Goal: Transaction & Acquisition: Purchase product/service

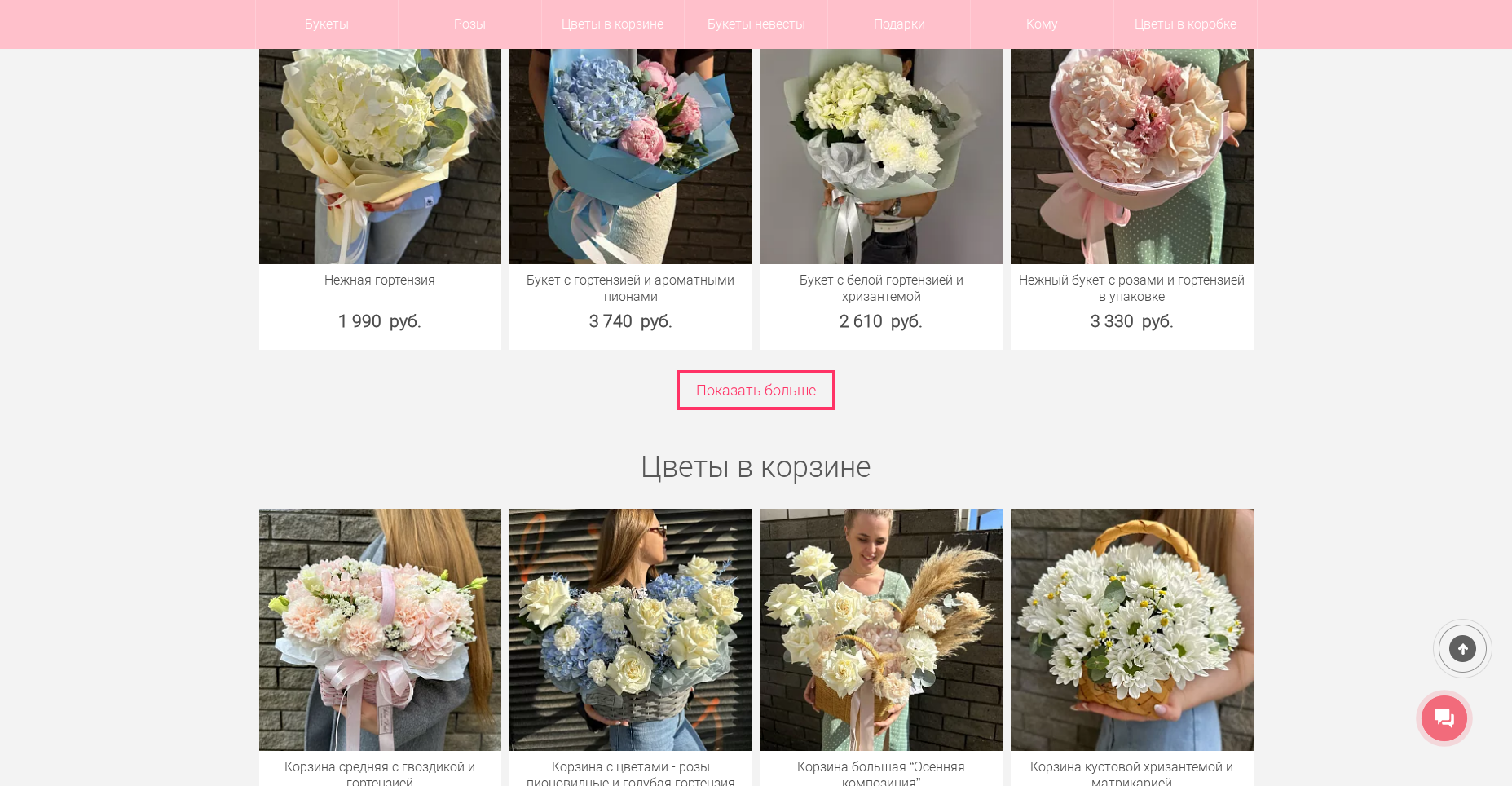
scroll to position [4809, 0]
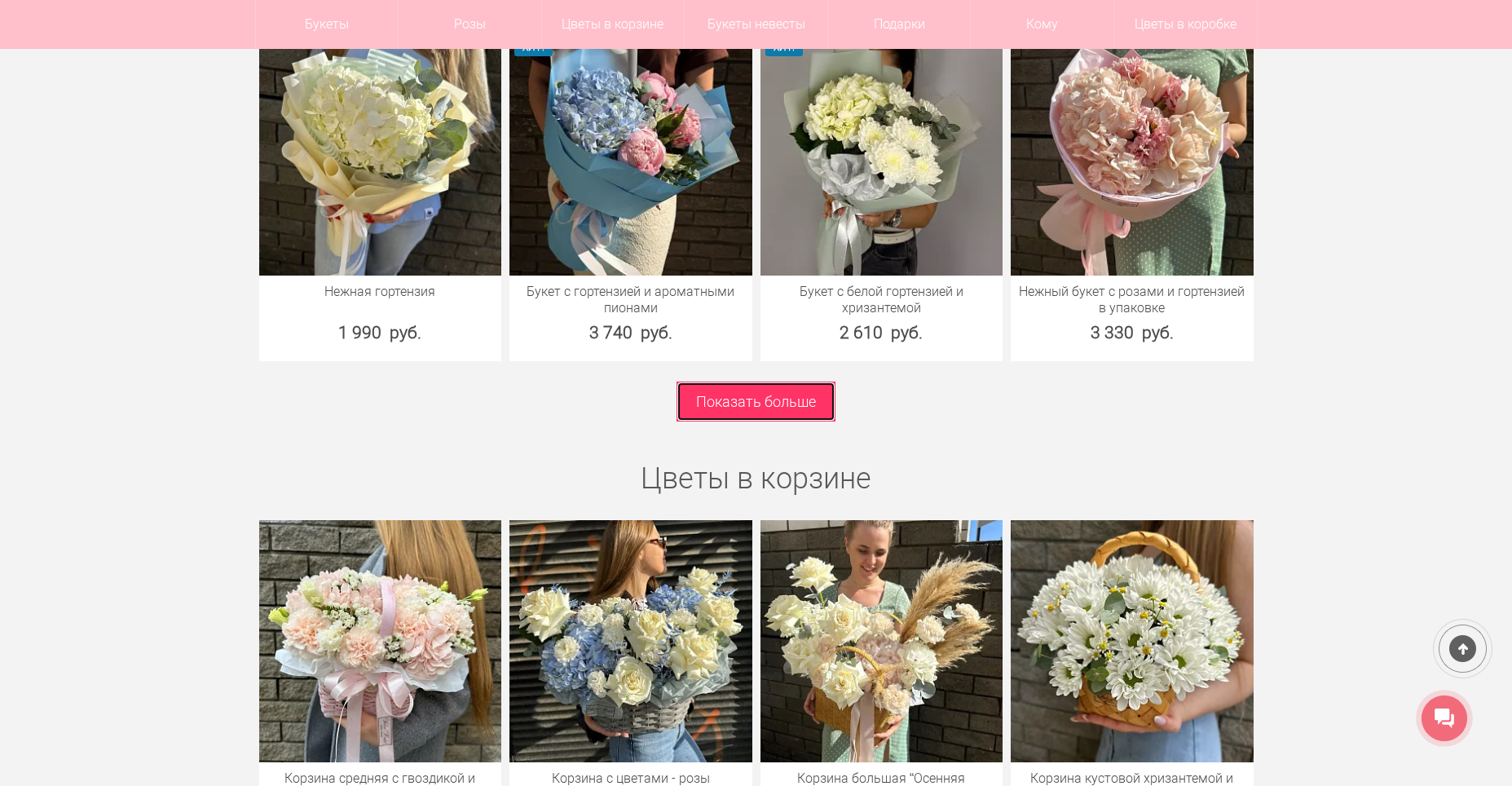
click at [771, 381] on link "Показать больше" at bounding box center [756, 401] width 159 height 40
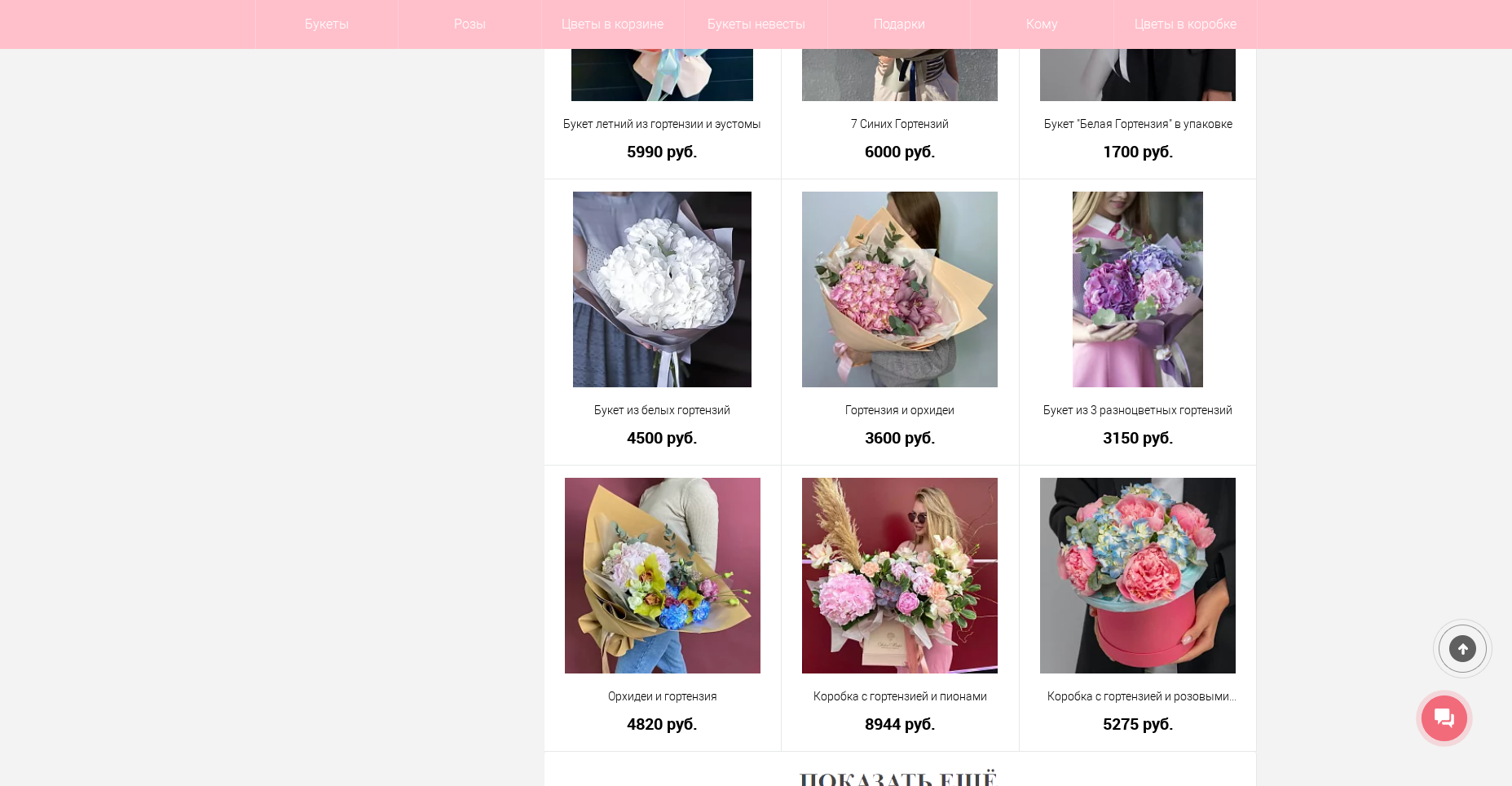
scroll to position [4238, 0]
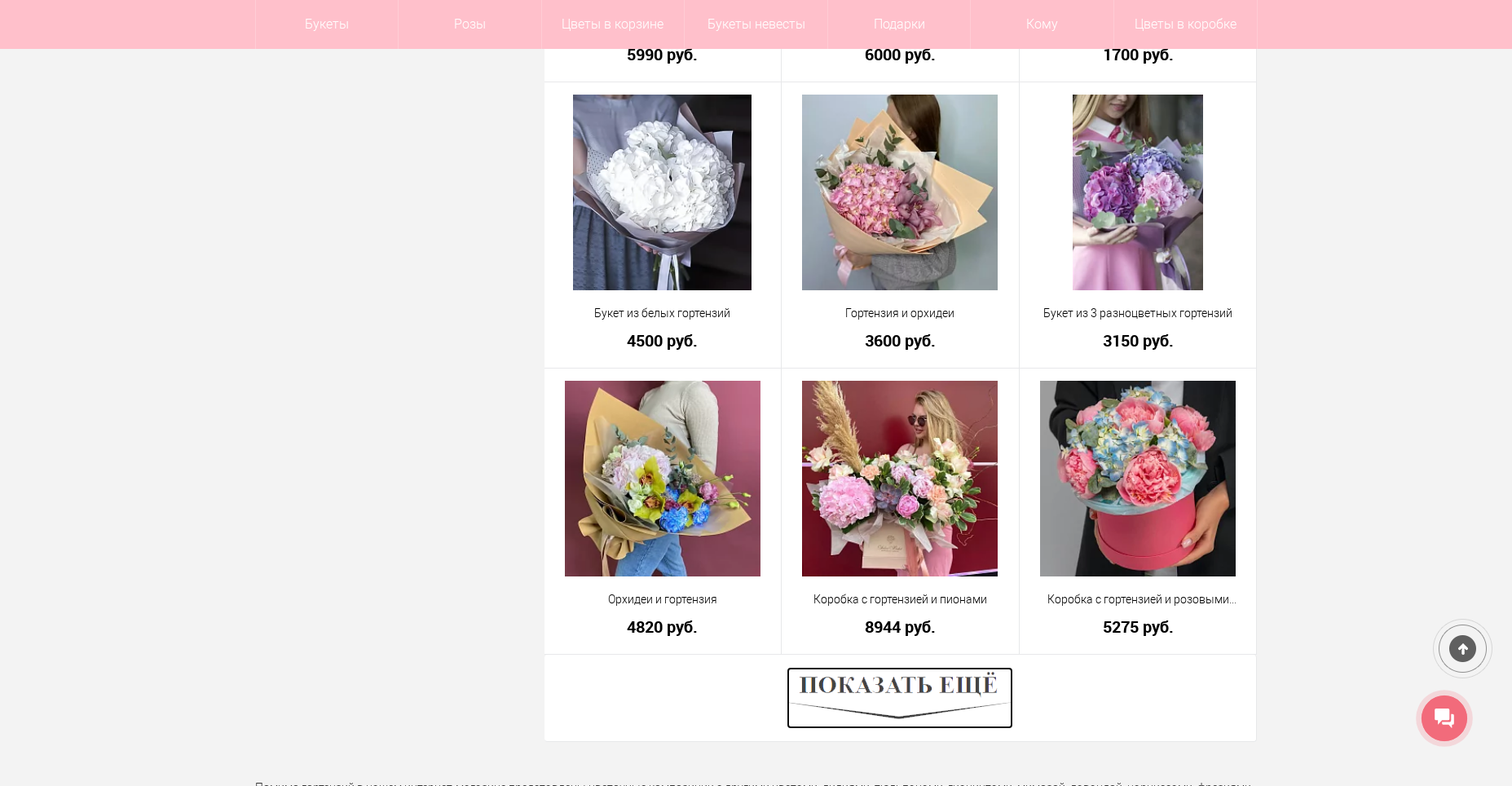
click at [887, 705] on img at bounding box center [900, 697] width 227 height 62
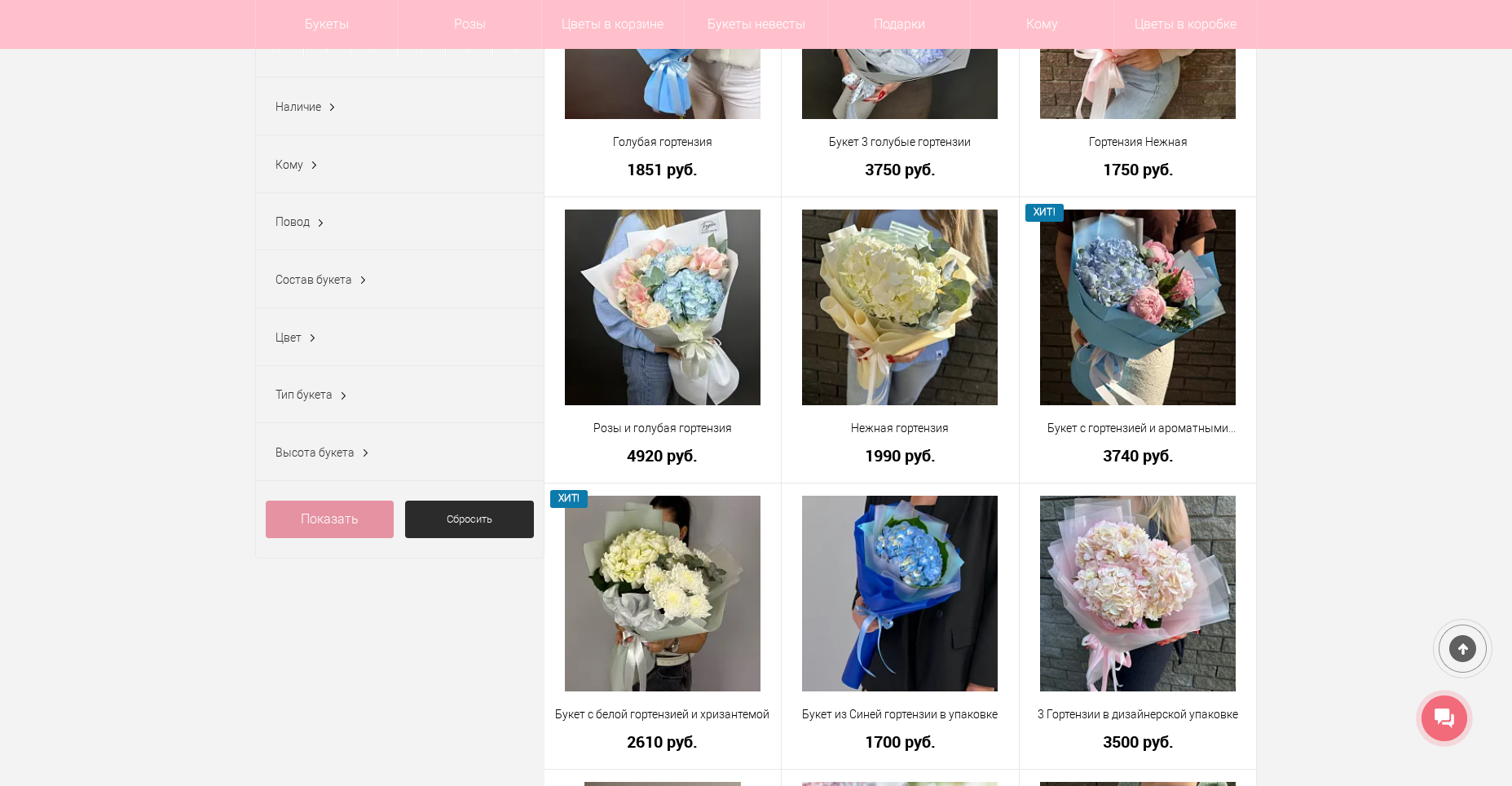
scroll to position [326, 0]
